Goal: Information Seeking & Learning: Learn about a topic

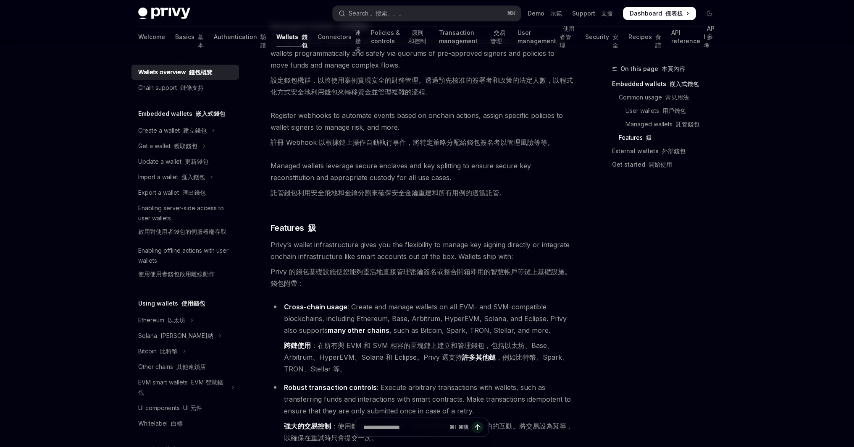
scroll to position [1224, 0]
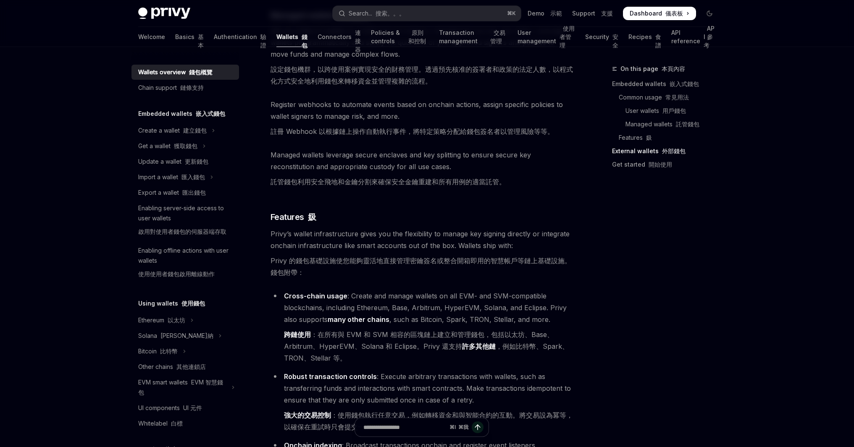
drag, startPoint x: 562, startPoint y: 323, endPoint x: 572, endPoint y: 341, distance: 20.5
click at [575, 338] on div "On this page 本頁內容 Embedded wallets 嵌入式錢包 Common usage 常見用法 User wallets 用戶錢包 Ma…" at bounding box center [426, 71] width 591 height 2495
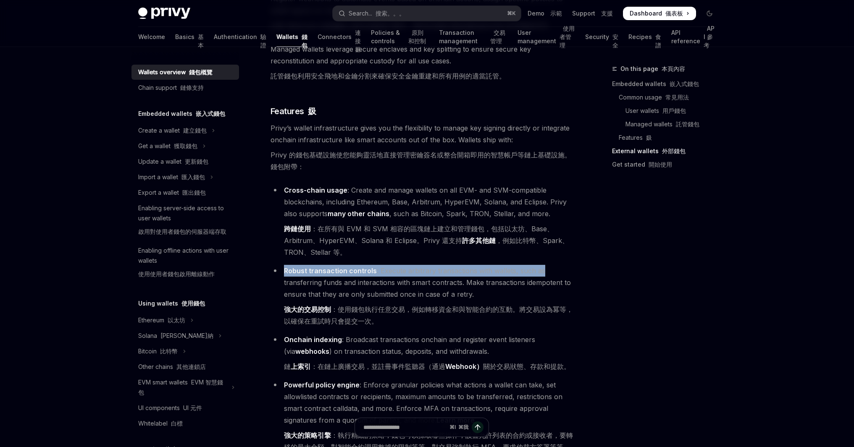
scroll to position [1371, 0]
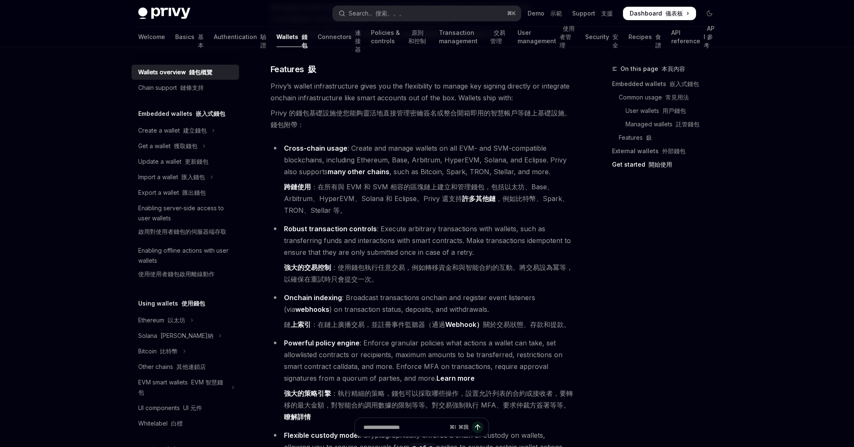
click at [620, 321] on div "On this page 本頁內容 Embedded wallets 嵌入式錢包 Common usage 常見用法 User wallets 用戶錢包 Ma…" at bounding box center [659, 255] width 128 height 383
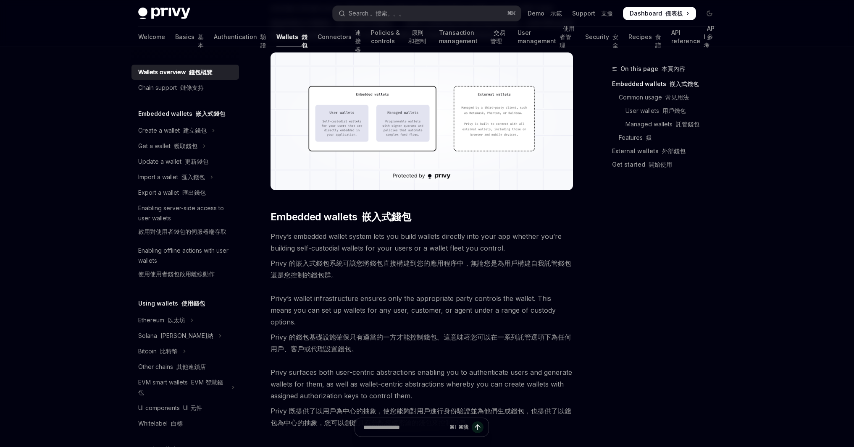
scroll to position [0, 0]
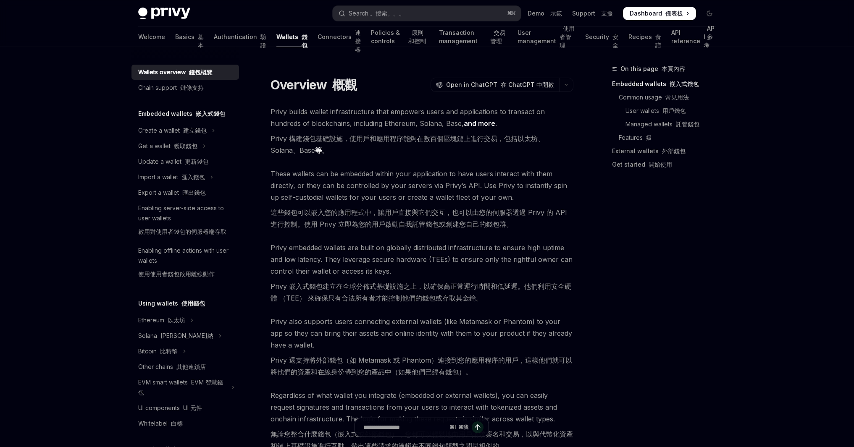
click at [518, 147] on font "Privy 構建錢包基礎設施，使用戶和應用程序能夠在數百個區塊鏈上進行交易，包括以太坊、Solana、Base 等 。" at bounding box center [421, 145] width 303 height 24
click at [197, 134] on font "建立錢包" at bounding box center [195, 130] width 24 height 7
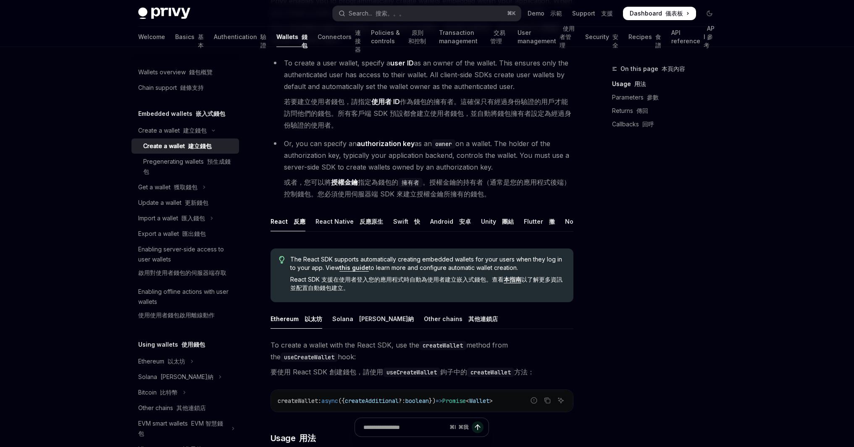
scroll to position [285, 0]
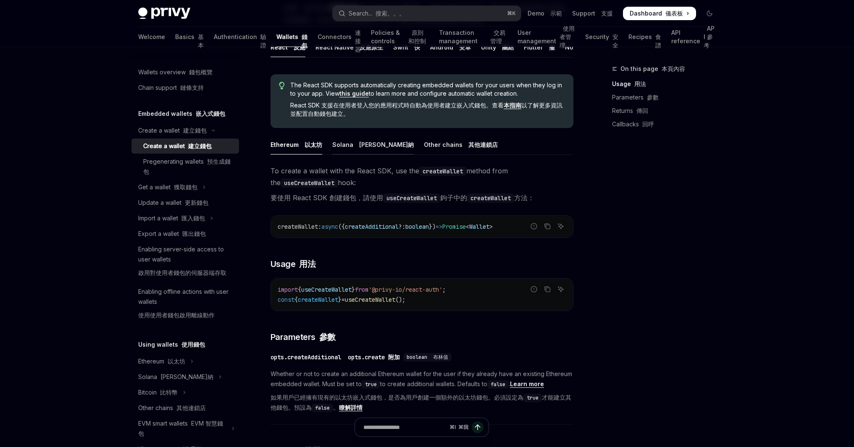
click at [349, 155] on div "[PERSON_NAME]納" at bounding box center [372, 145] width 81 height 20
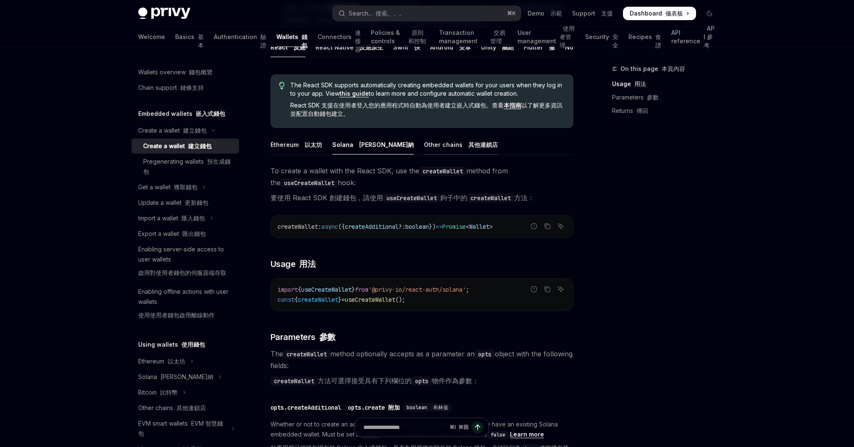
click at [468, 148] on font "其他連鎖店" at bounding box center [482, 144] width 29 height 7
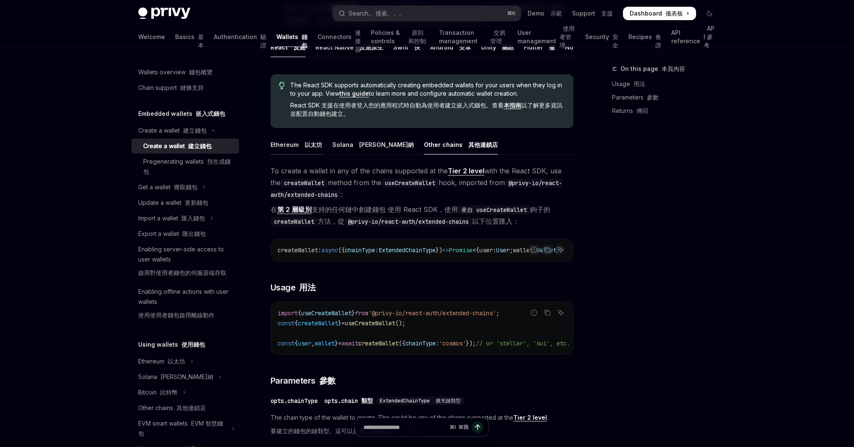
click at [298, 155] on div "Ethereum 以太坊" at bounding box center [296, 145] width 52 height 20
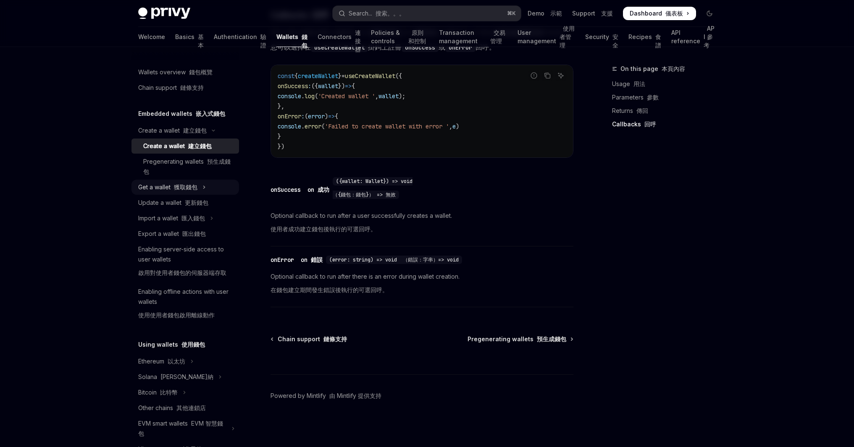
click at [205, 187] on icon "Toggle Get a wallet section" at bounding box center [203, 187] width 3 height 10
type textarea "*"
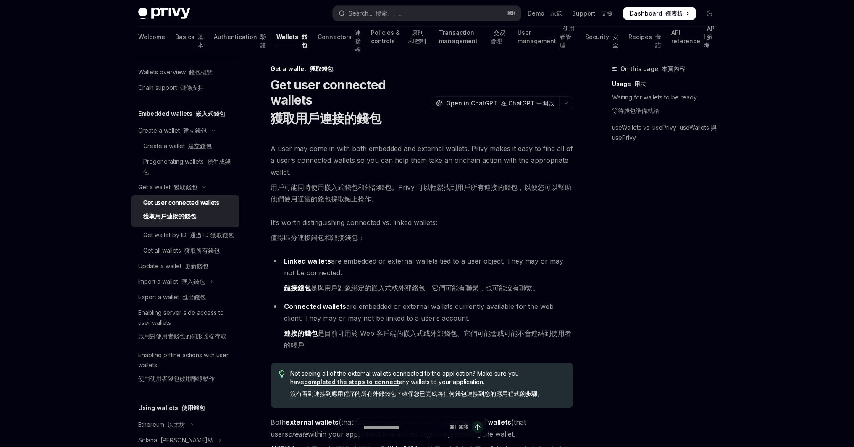
click at [701, 221] on div "On this page 本頁內容 Usage 用法 Waiting for wallets to be ready 等待錢包準備就緒 useWallets …" at bounding box center [659, 255] width 128 height 383
